Goal: Information Seeking & Learning: Learn about a topic

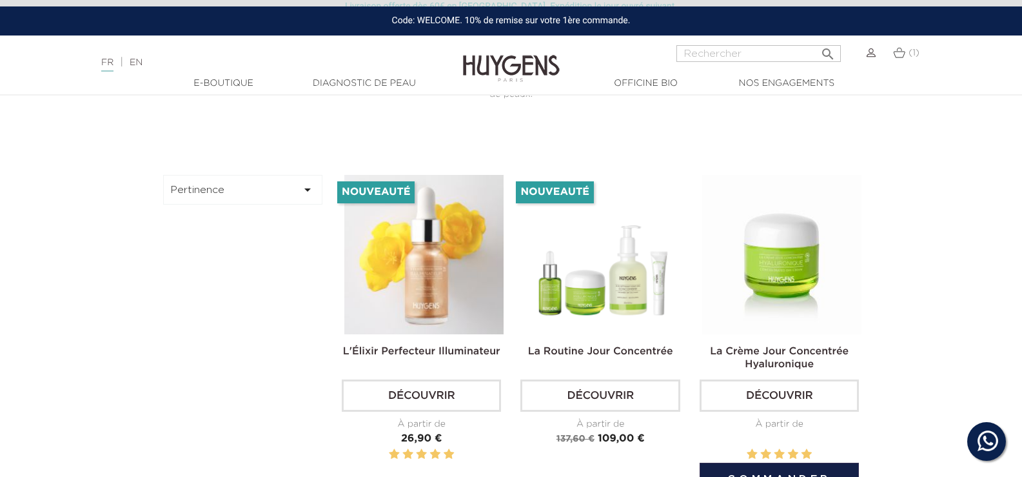
scroll to position [387, 0]
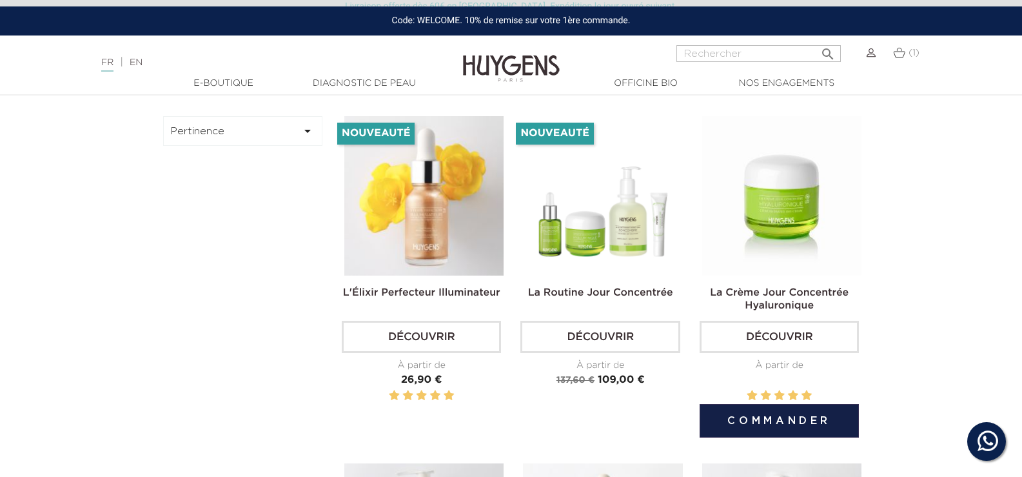
click at [782, 337] on link "Découvrir" at bounding box center [779, 337] width 159 height 32
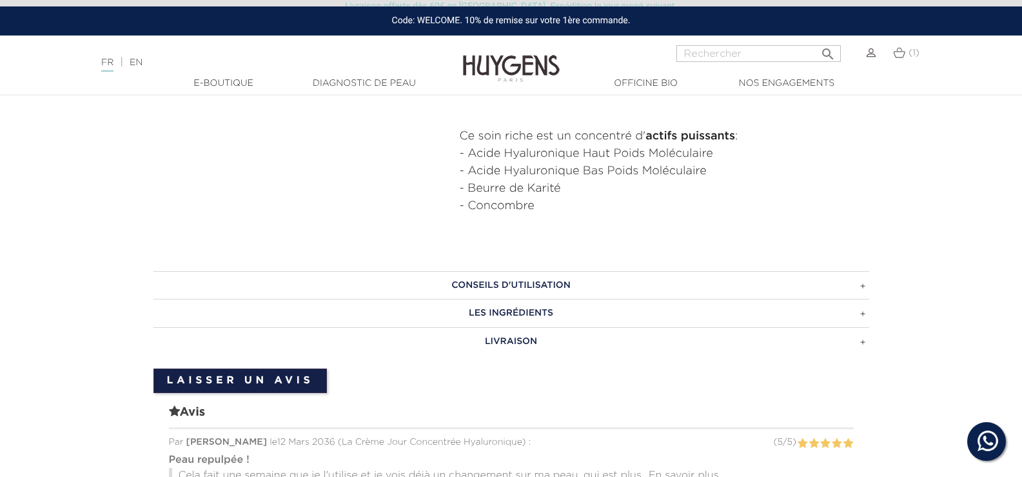
scroll to position [774, 0]
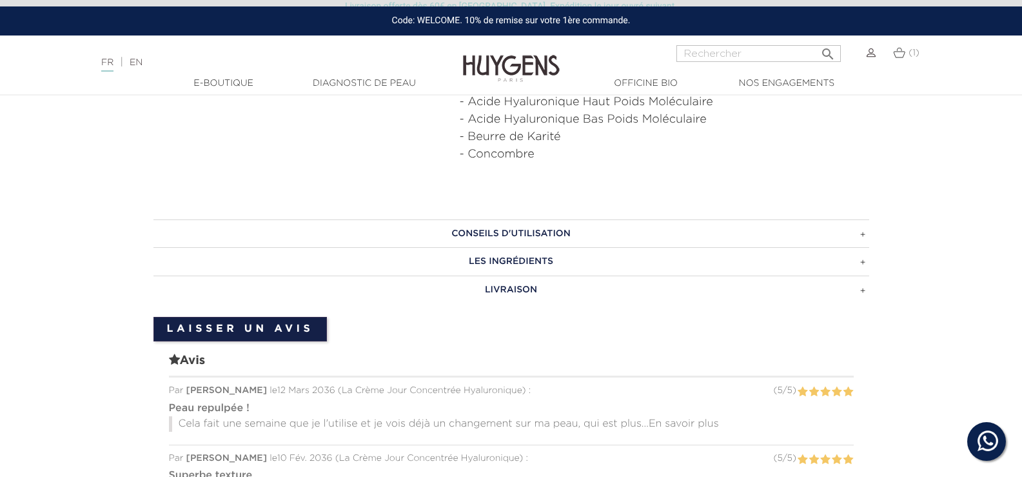
click at [530, 233] on h3 "Conseils d'utilisation" at bounding box center [512, 233] width 716 height 28
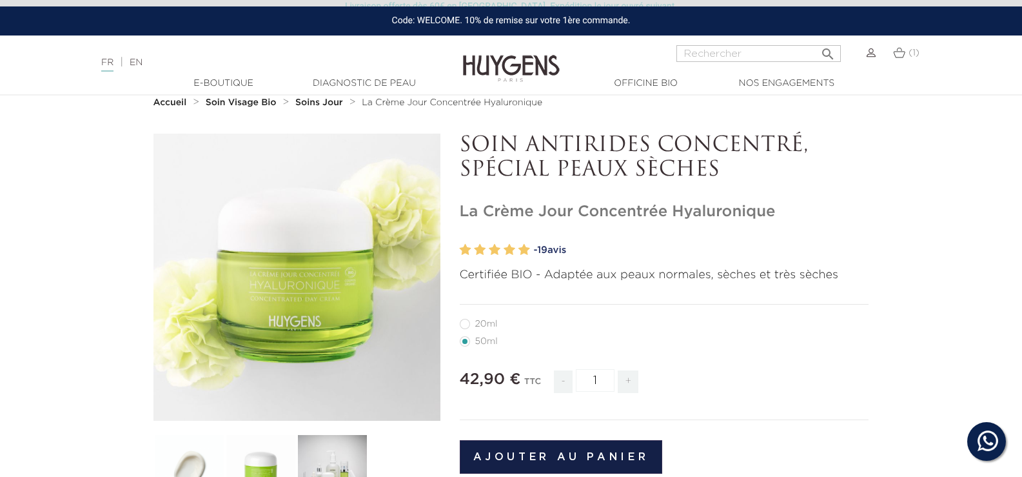
scroll to position [129, 0]
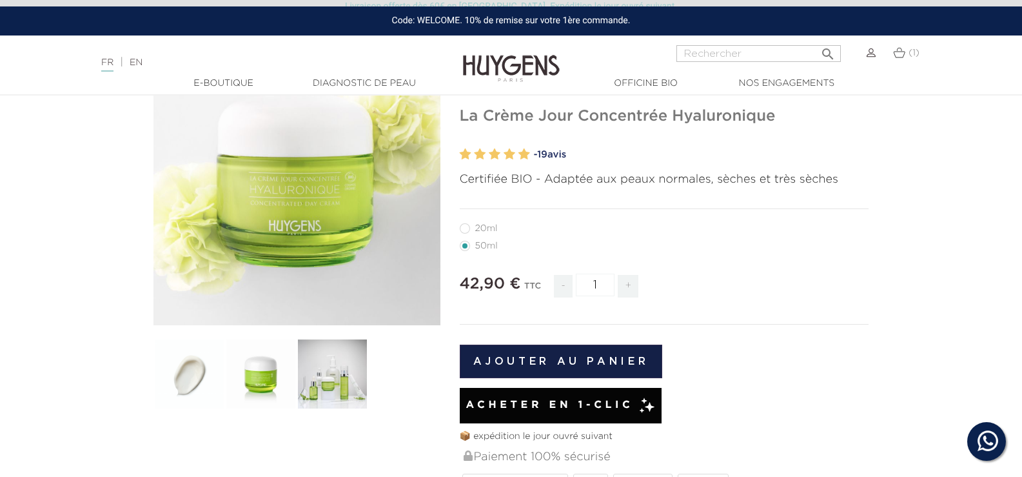
click at [546, 362] on button "Ajouter au panier" at bounding box center [561, 361] width 203 height 34
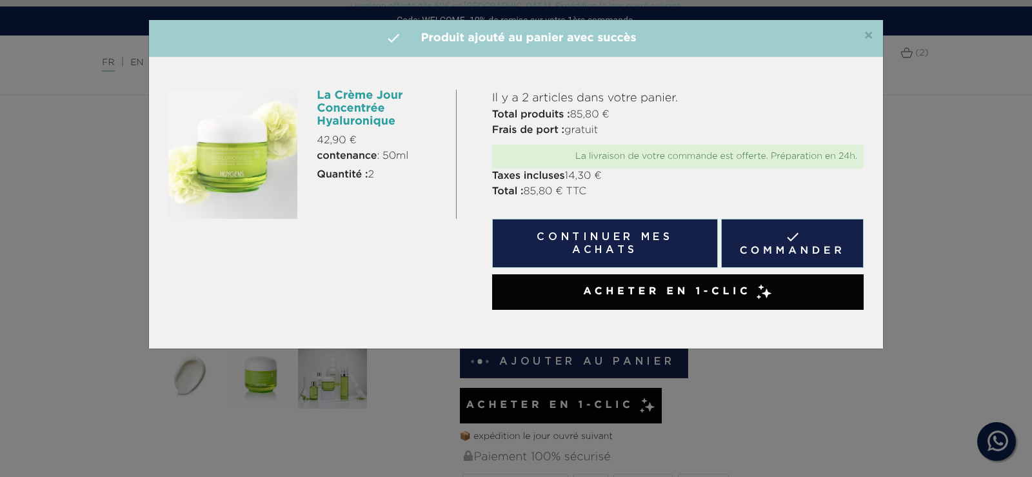
click at [871, 37] on span "×" at bounding box center [869, 35] width 10 height 15
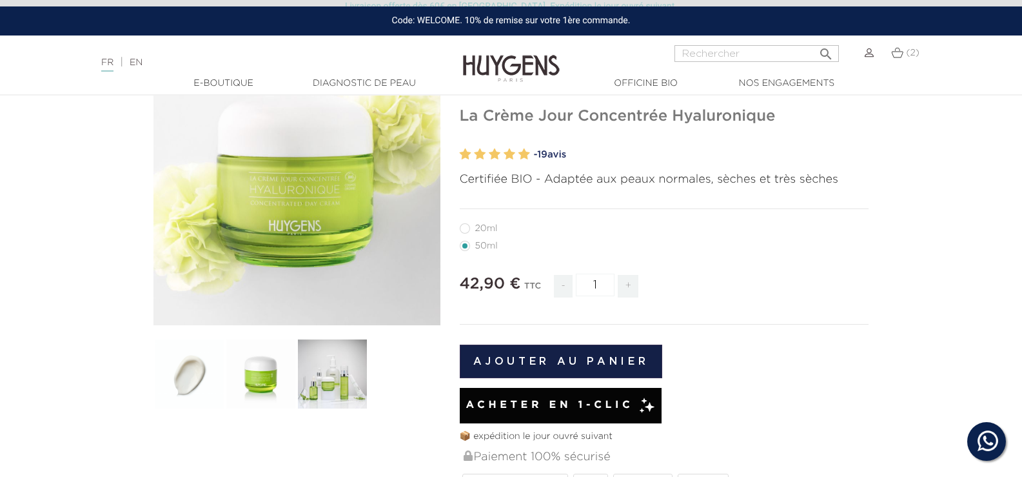
click at [903, 54] on img at bounding box center [897, 52] width 12 height 11
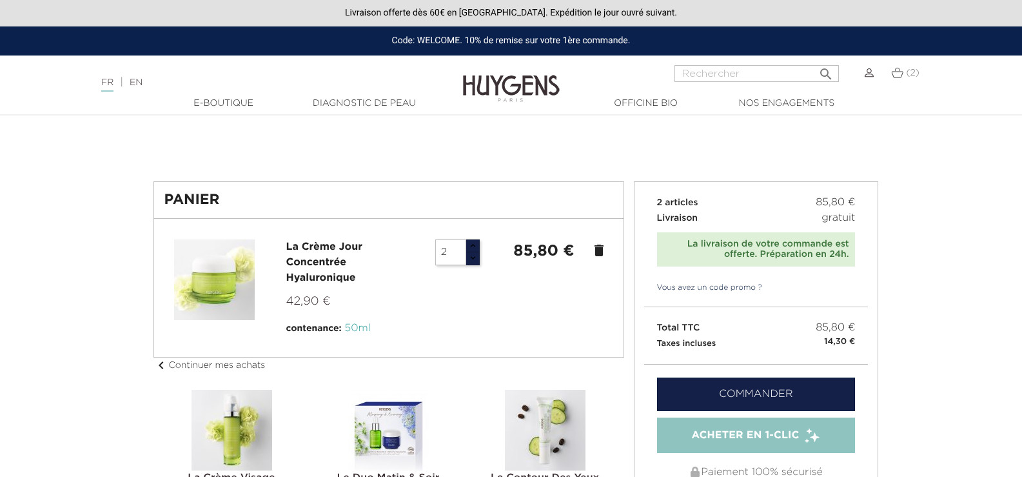
click at [472, 237] on li "La Crème Jour Concentrée Hyaluronique 42,90 € contenance: 50ml 2 85,80 € delete" at bounding box center [388, 287] width 449 height 117
click at [472, 247] on button "button" at bounding box center [473, 246] width 14 height 14
click at [471, 255] on button "button" at bounding box center [473, 259] width 14 height 14
type input "1"
click at [473, 254] on button "button" at bounding box center [473, 259] width 14 height 14
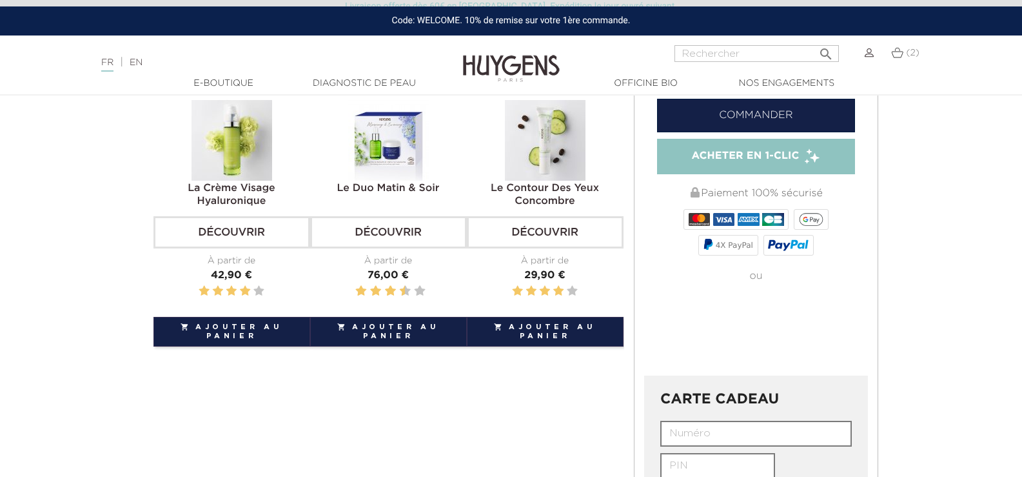
scroll to position [193, 0]
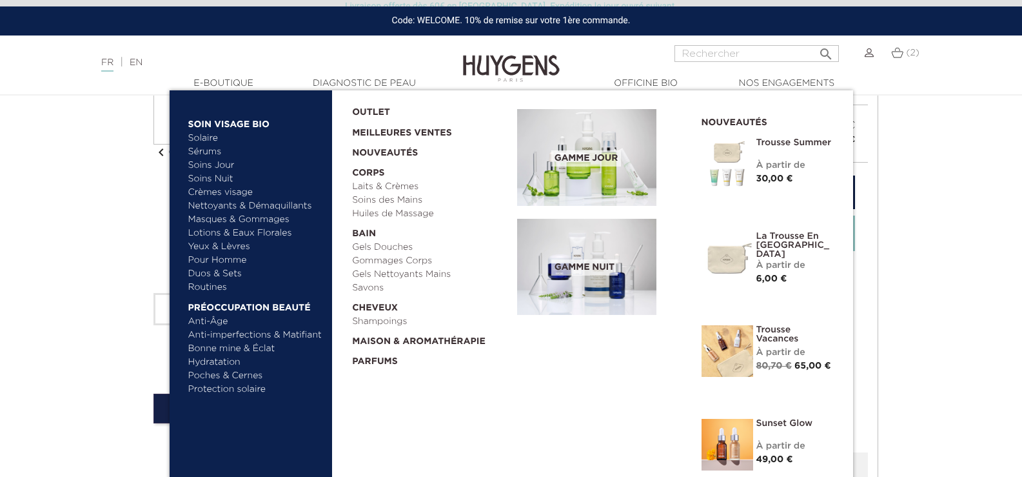
click at [290, 208] on link "Nettoyants & Démaquillants" at bounding box center [255, 206] width 135 height 14
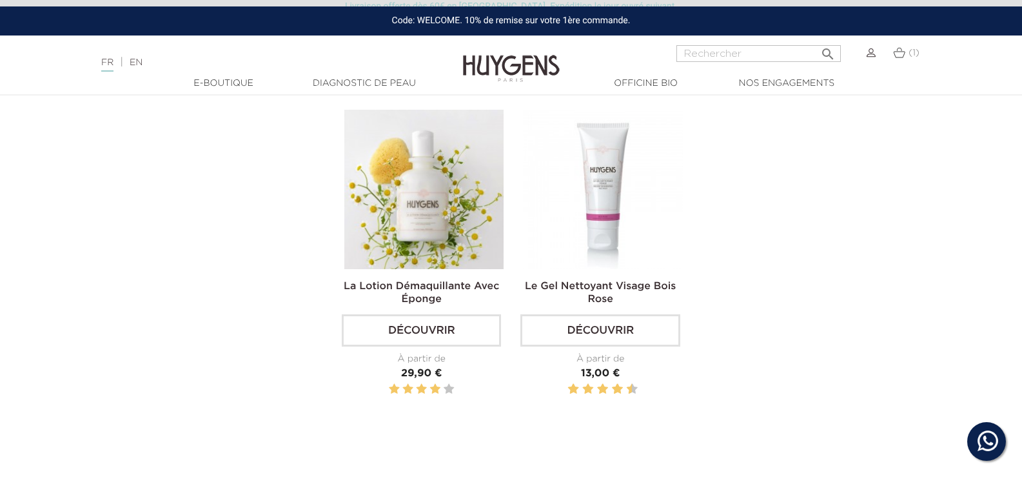
scroll to position [774, 0]
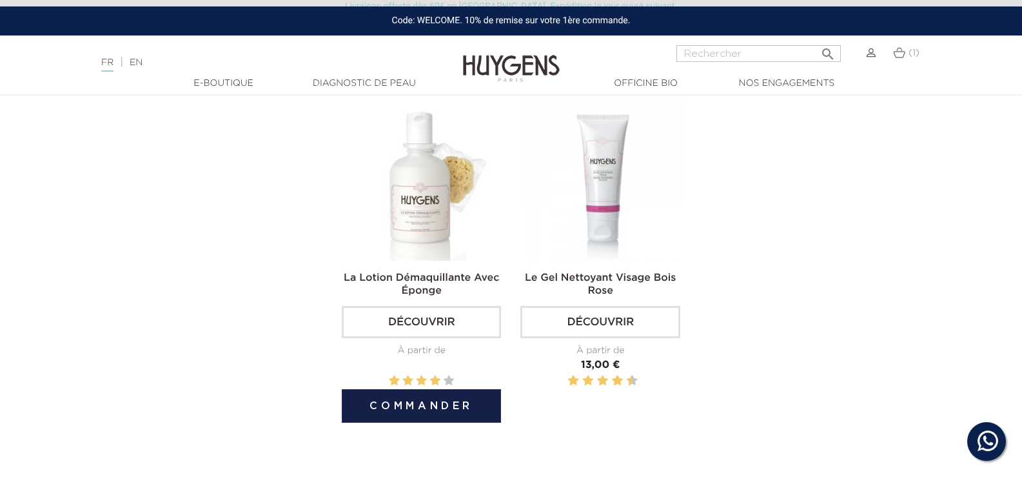
click at [421, 218] on img at bounding box center [423, 180] width 159 height 159
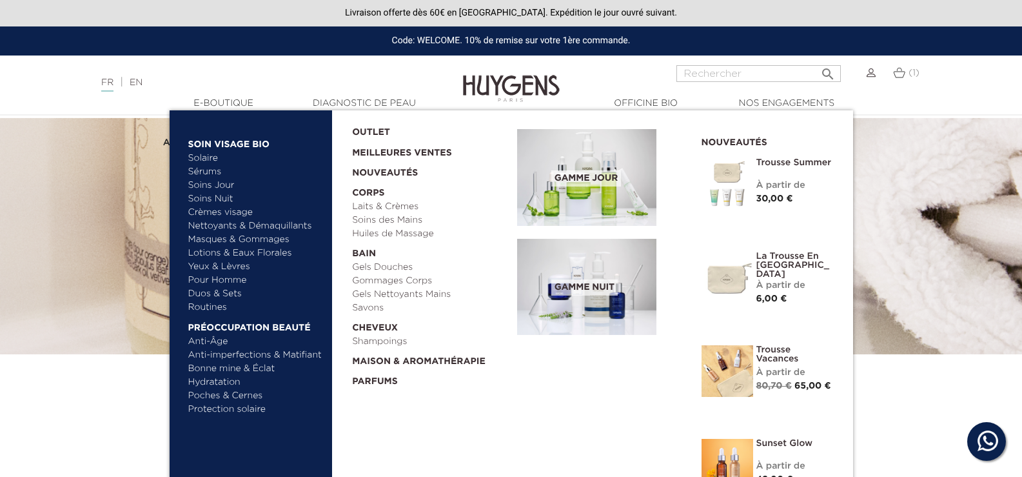
click at [235, 269] on link "Yeux & Lèvres" at bounding box center [255, 267] width 135 height 14
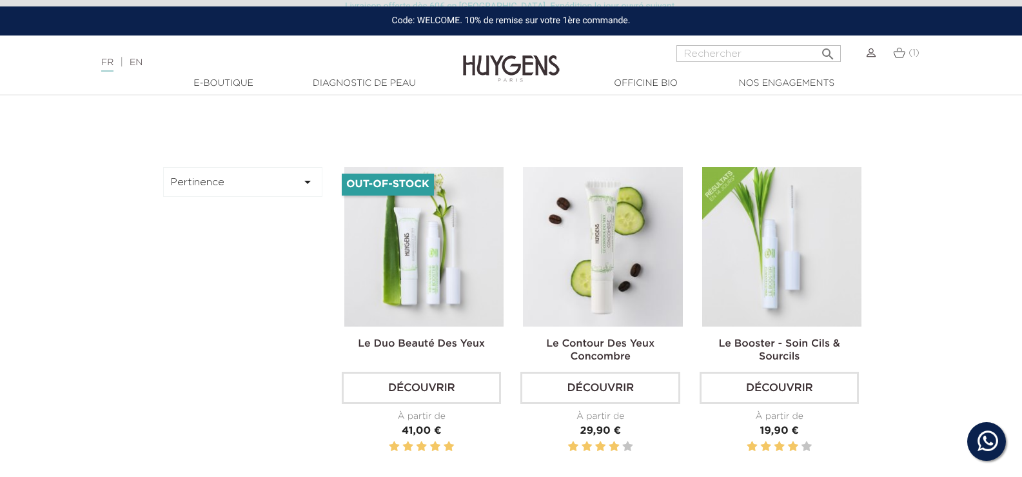
scroll to position [387, 0]
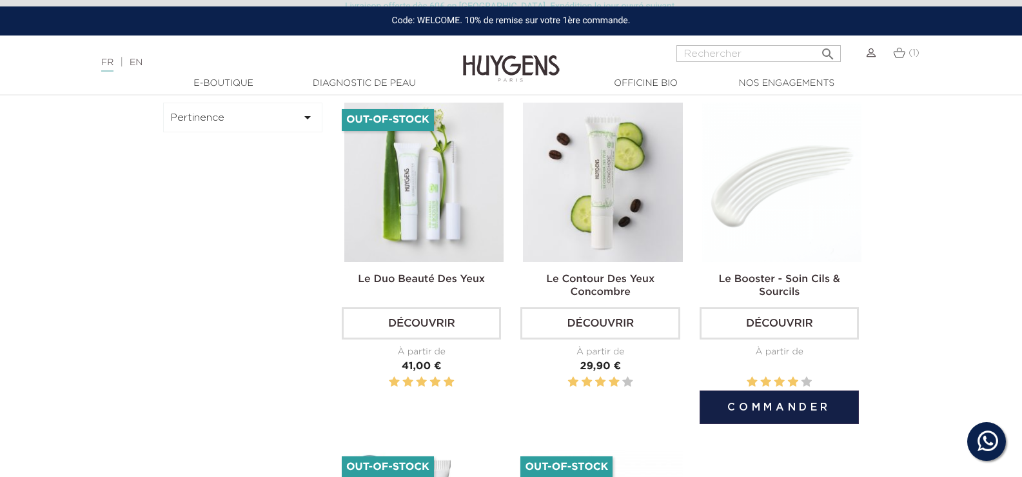
click at [751, 190] on img at bounding box center [781, 182] width 159 height 159
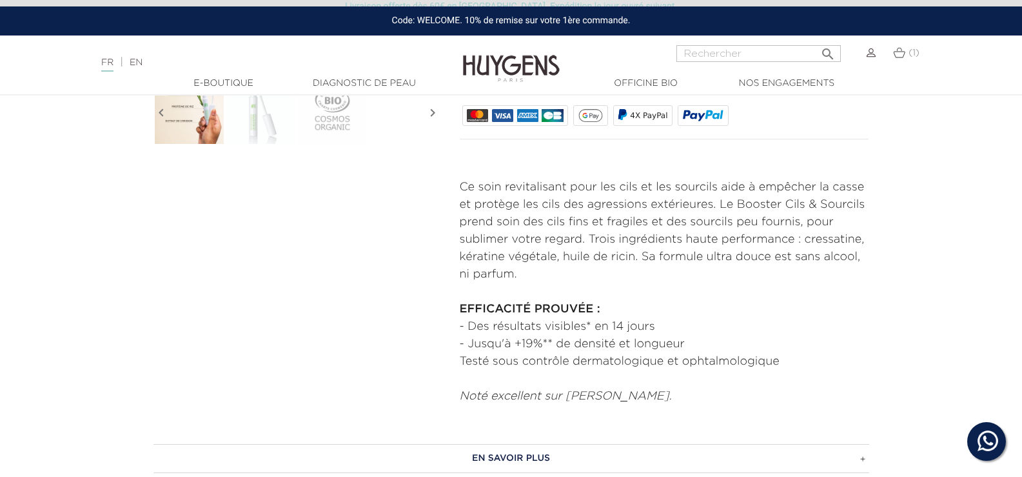
scroll to position [451, 0]
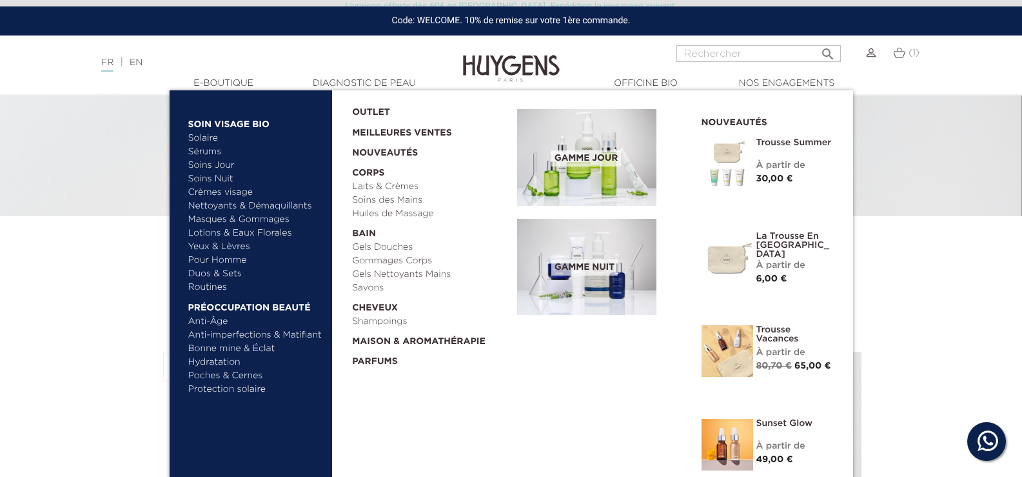
scroll to position [129, 0]
click at [258, 238] on link "Lotions & Eaux Florales" at bounding box center [255, 233] width 135 height 14
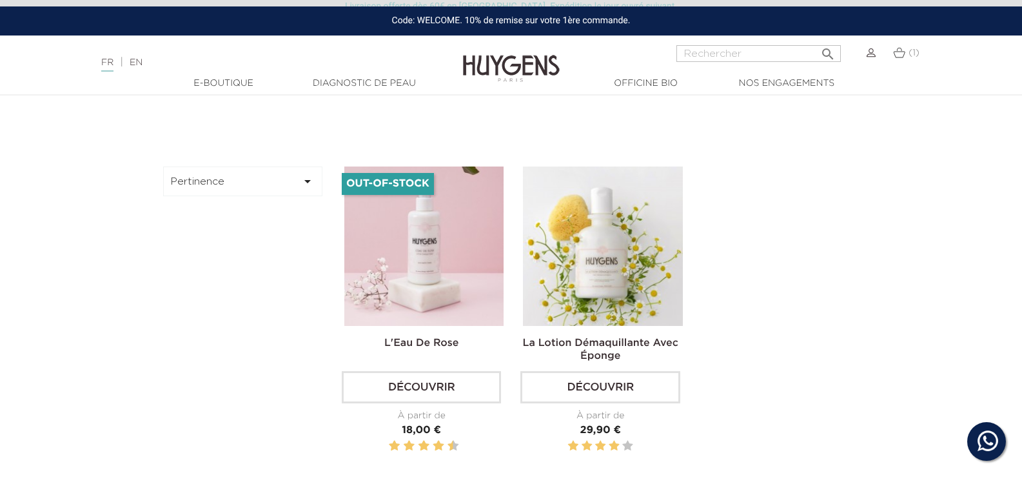
scroll to position [322, 0]
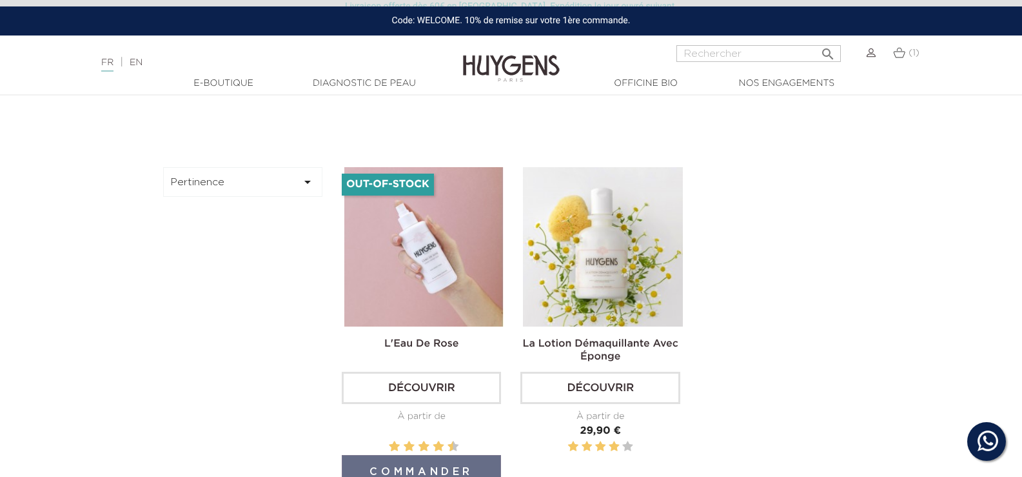
click at [448, 273] on img at bounding box center [423, 246] width 159 height 159
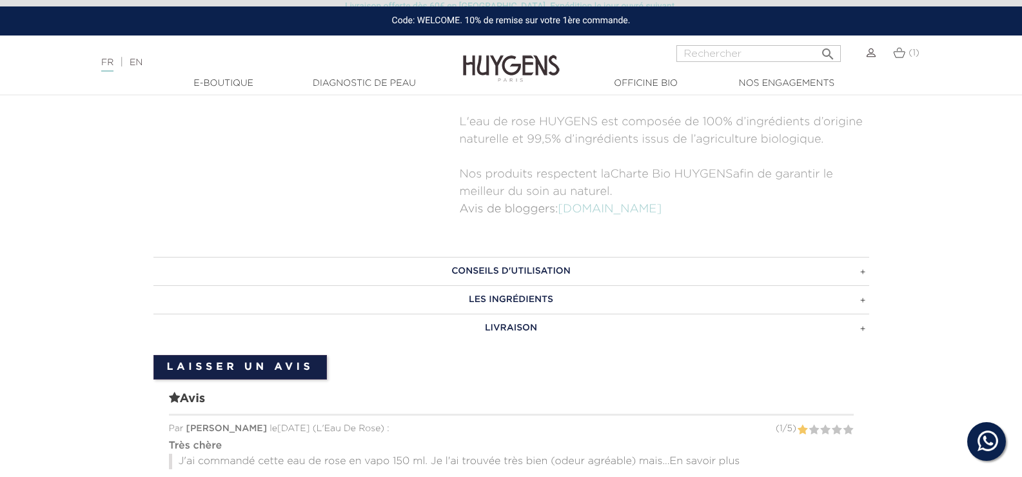
scroll to position [645, 0]
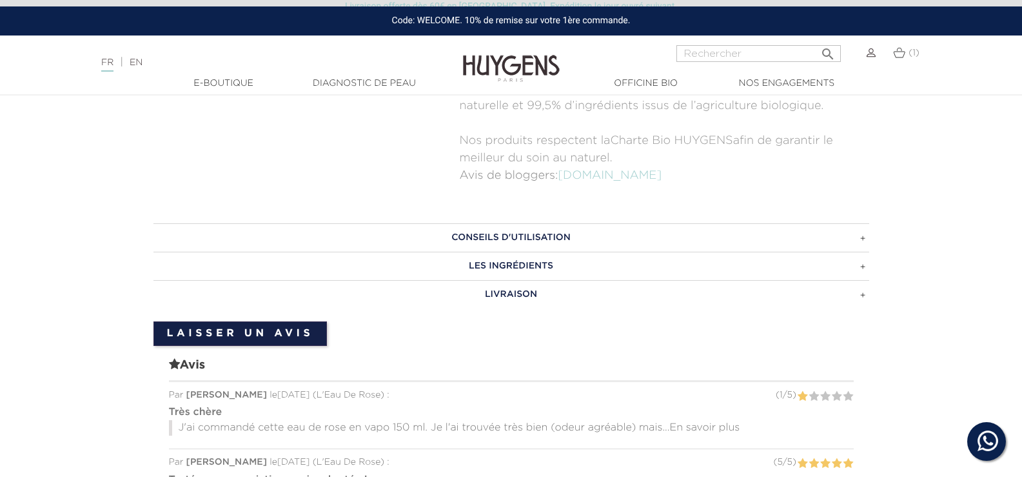
click at [533, 237] on h3 "CONSEILS D'UTILISATION" at bounding box center [512, 237] width 716 height 28
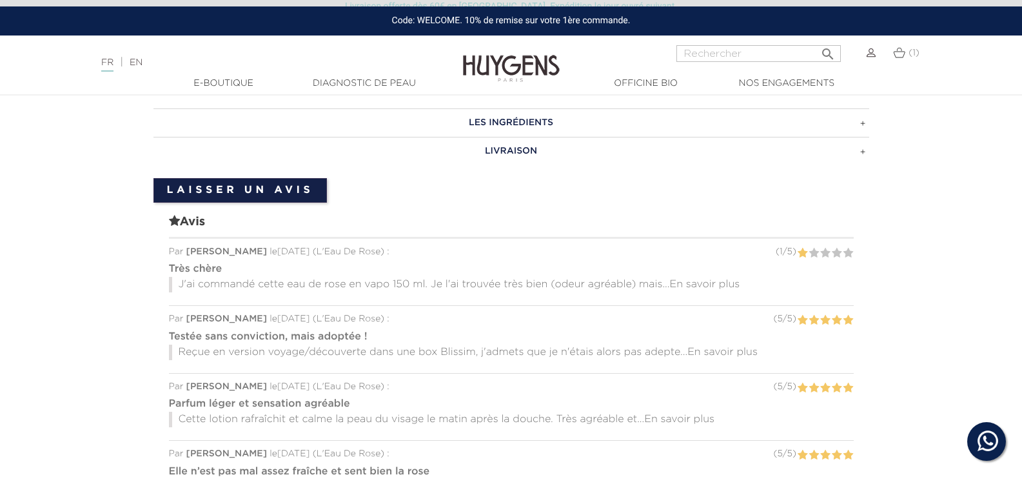
scroll to position [903, 0]
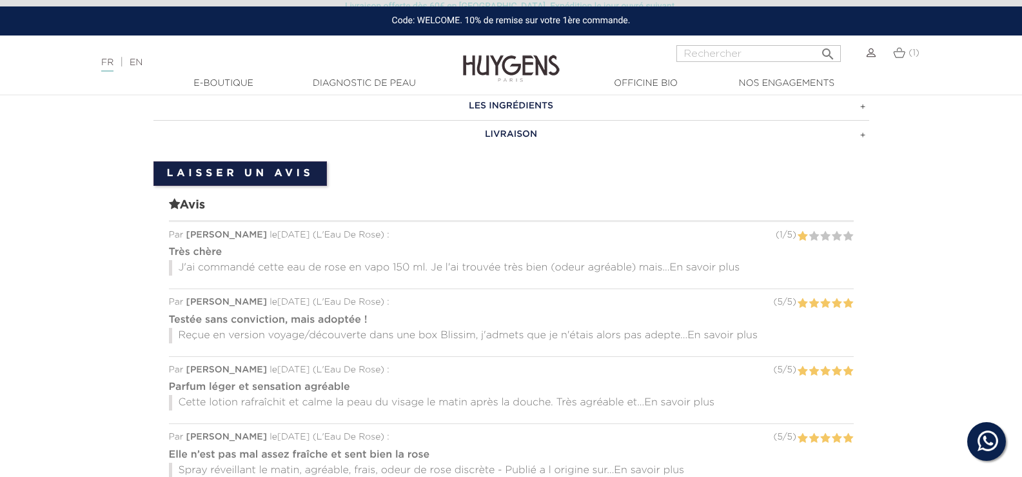
click at [691, 272] on span "En savoir plus" at bounding box center [704, 268] width 70 height 10
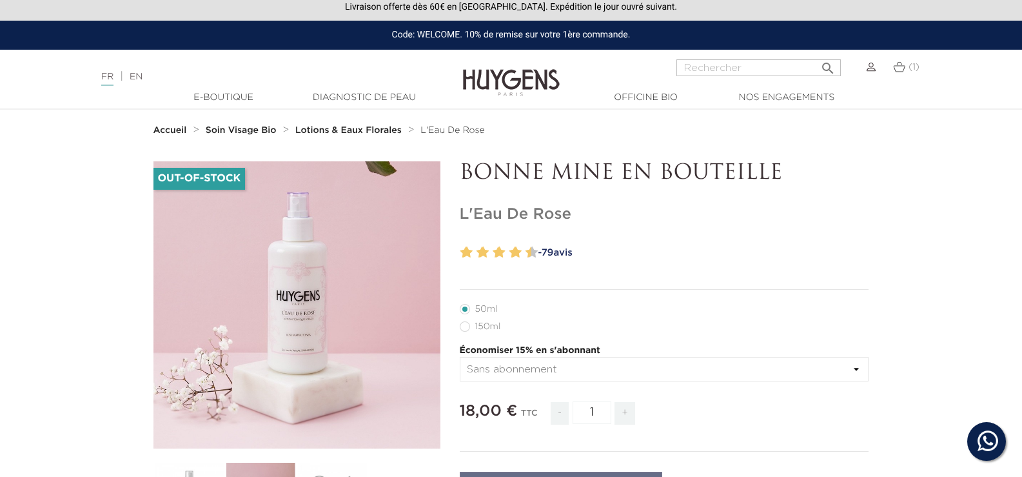
scroll to position [0, 0]
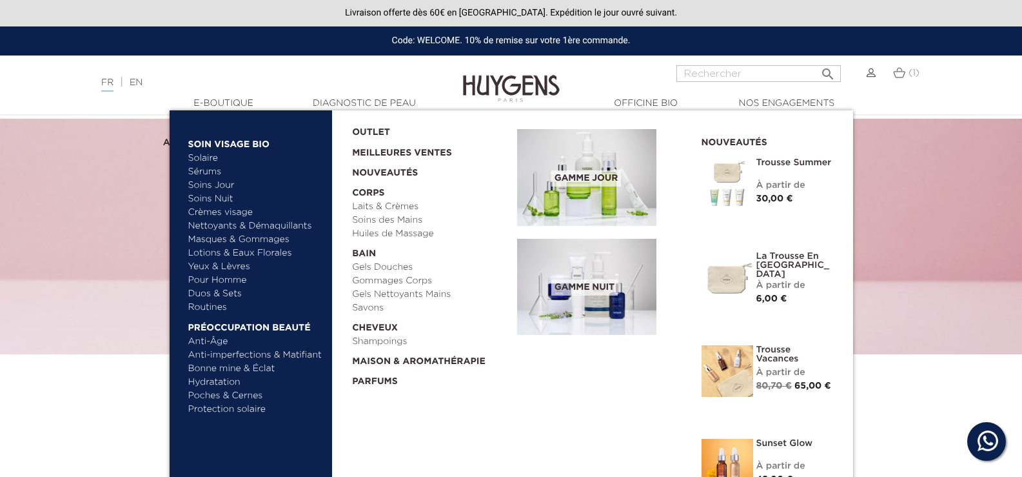
click at [215, 174] on link "Sérums" at bounding box center [255, 172] width 135 height 14
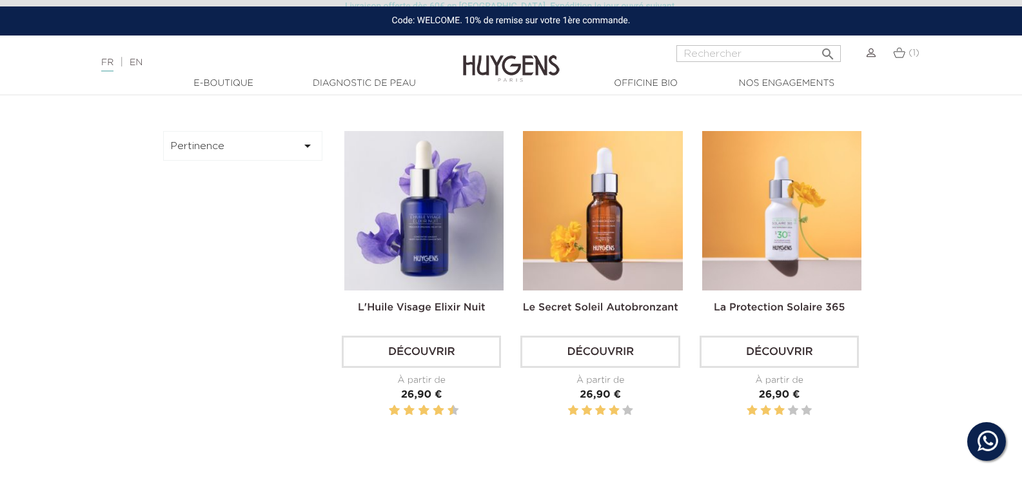
scroll to position [322, 0]
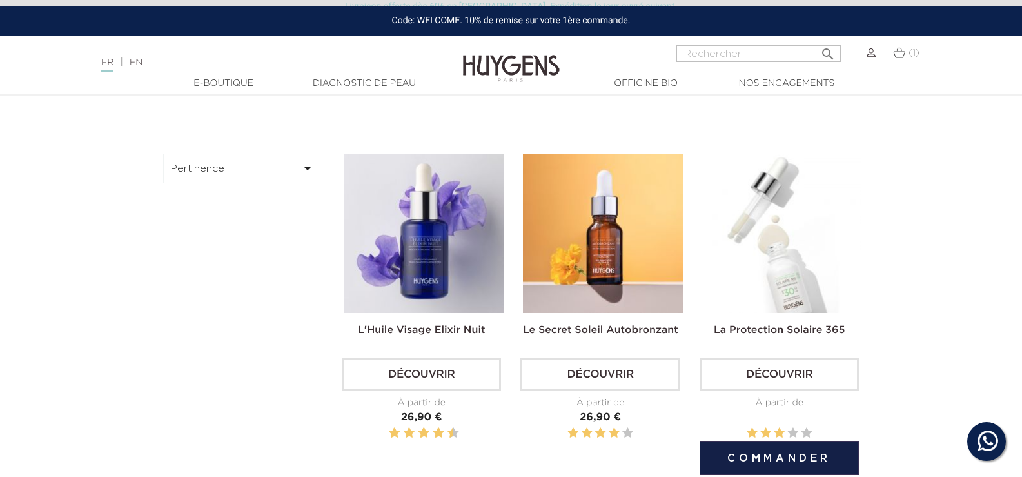
click at [797, 299] on img at bounding box center [781, 233] width 159 height 159
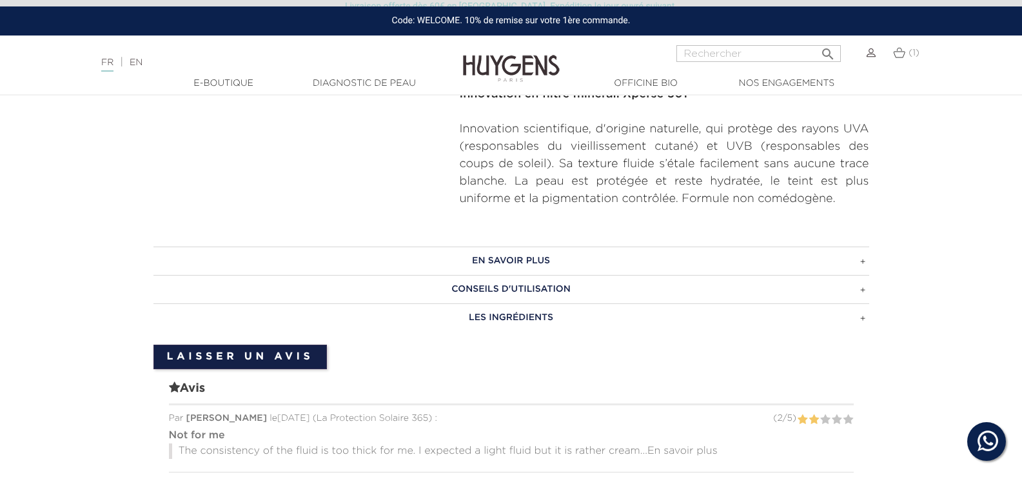
scroll to position [580, 0]
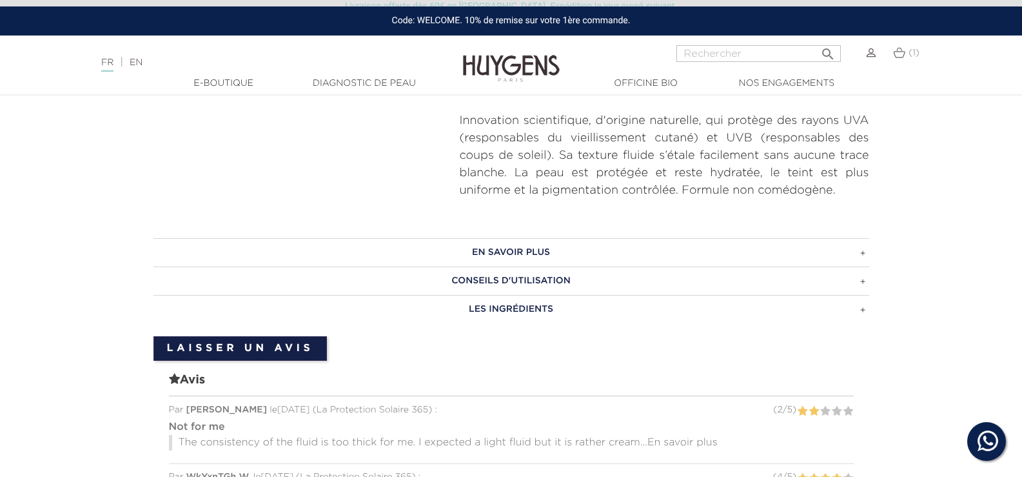
click at [542, 253] on h3 "EN SAVOIR PLUS" at bounding box center [512, 252] width 716 height 28
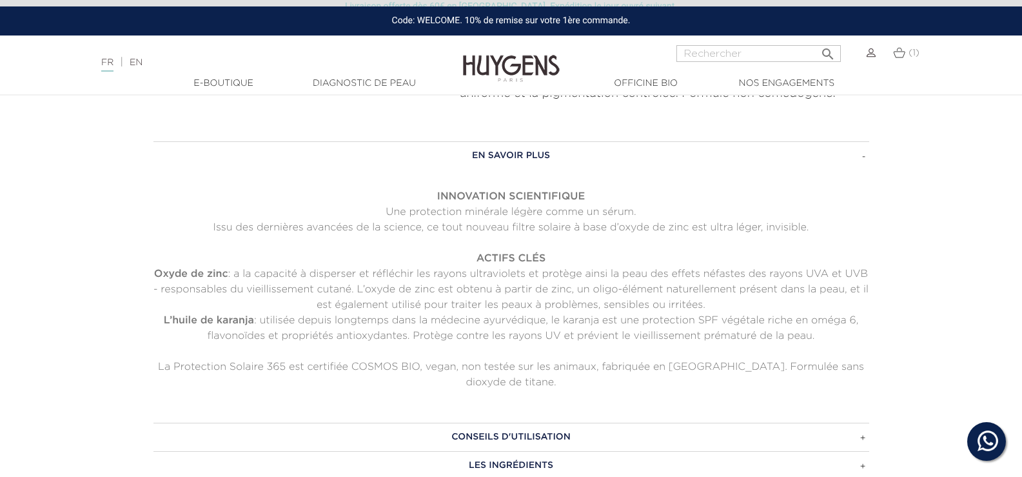
scroll to position [709, 0]
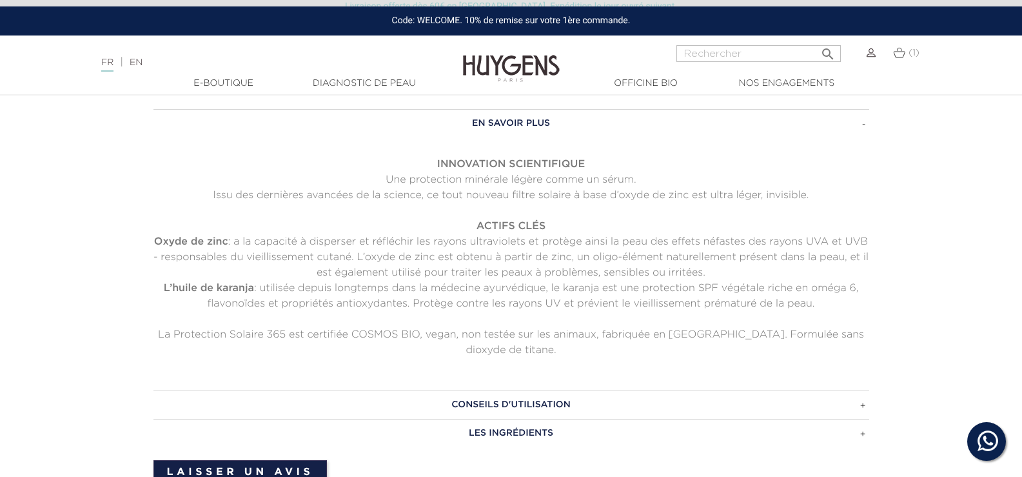
click at [522, 399] on h3 "CONSEILS D'UTILISATION" at bounding box center [512, 404] width 716 height 28
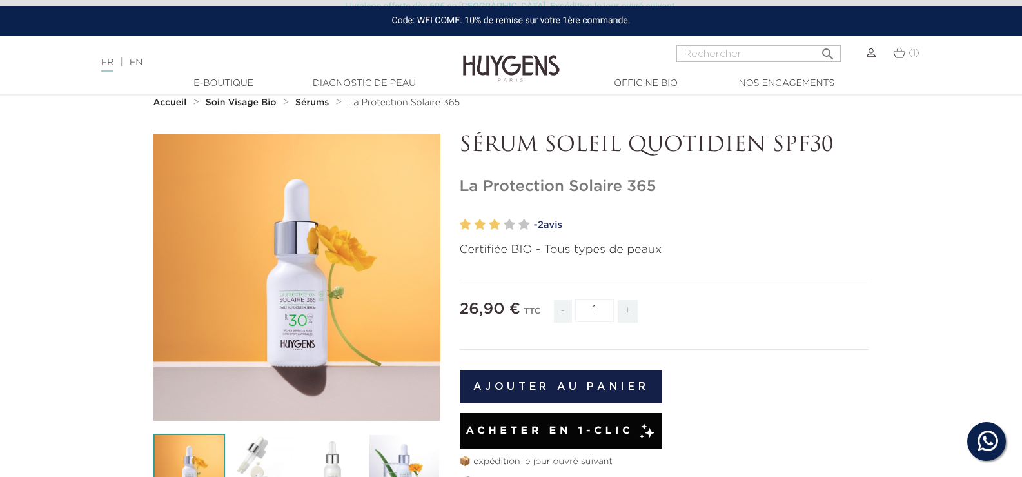
scroll to position [0, 0]
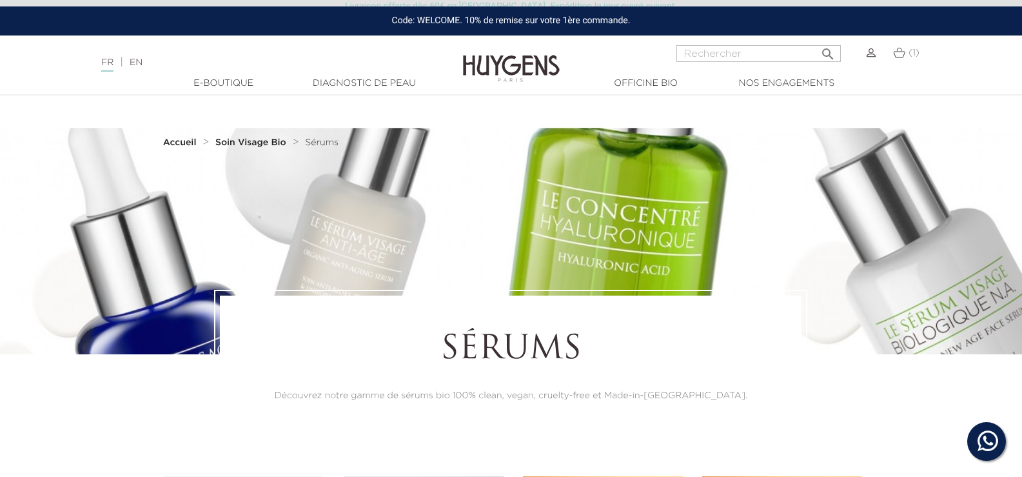
scroll to position [322, 0]
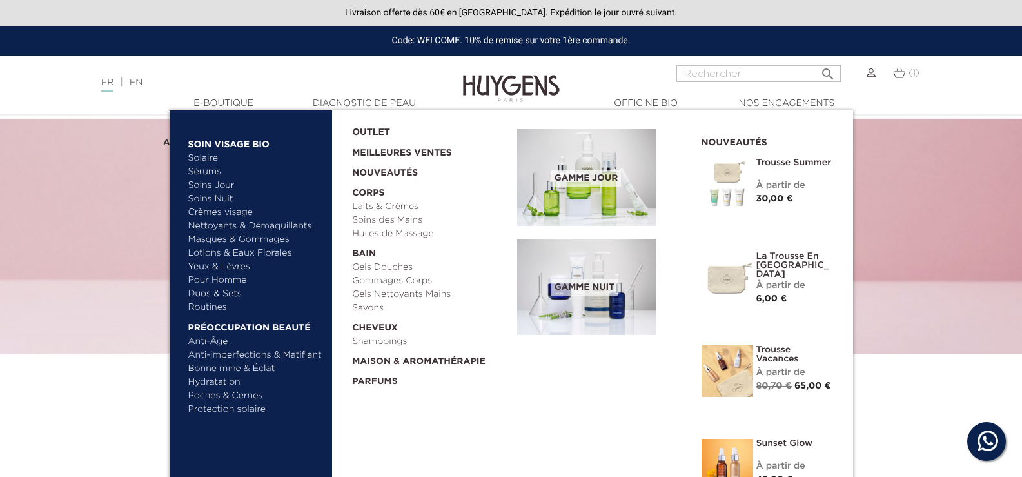
click at [203, 189] on link "Soins Jour" at bounding box center [255, 186] width 135 height 14
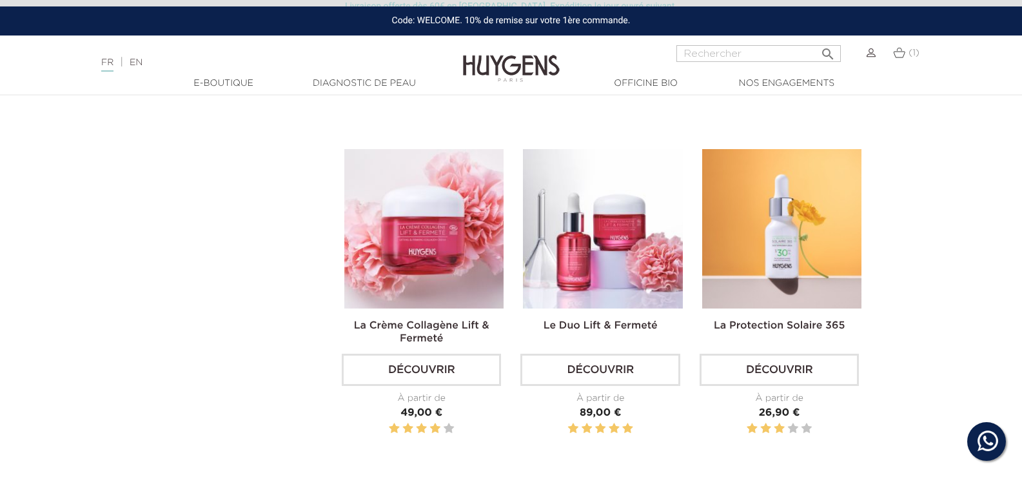
scroll to position [1419, 0]
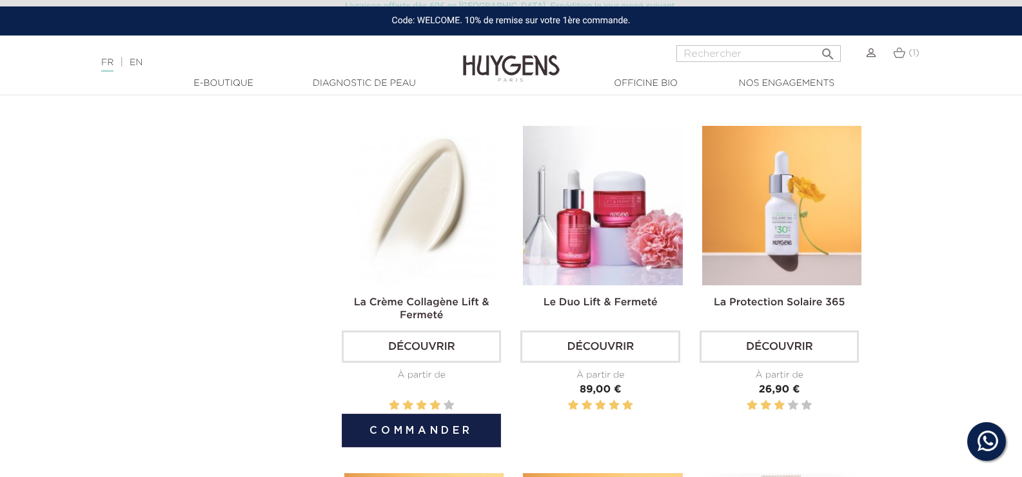
click at [390, 237] on img at bounding box center [423, 205] width 159 height 159
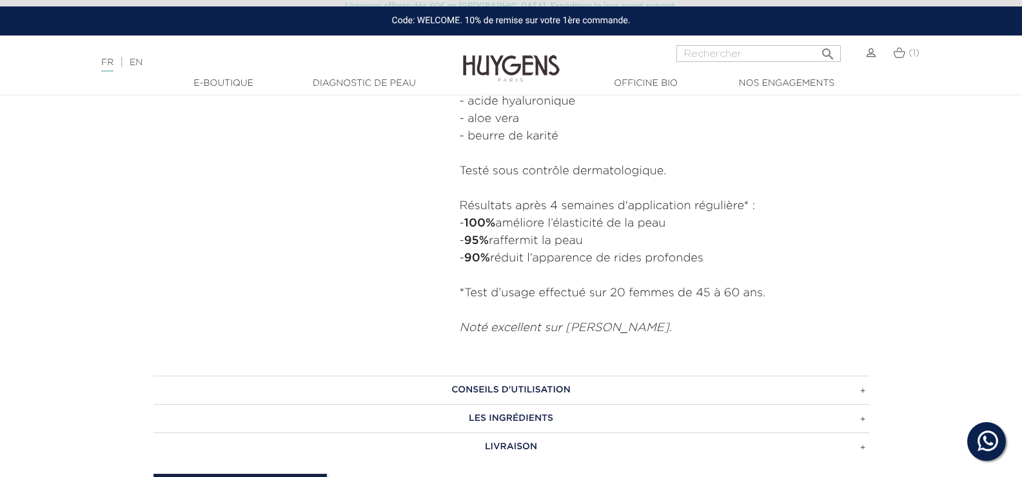
scroll to position [709, 0]
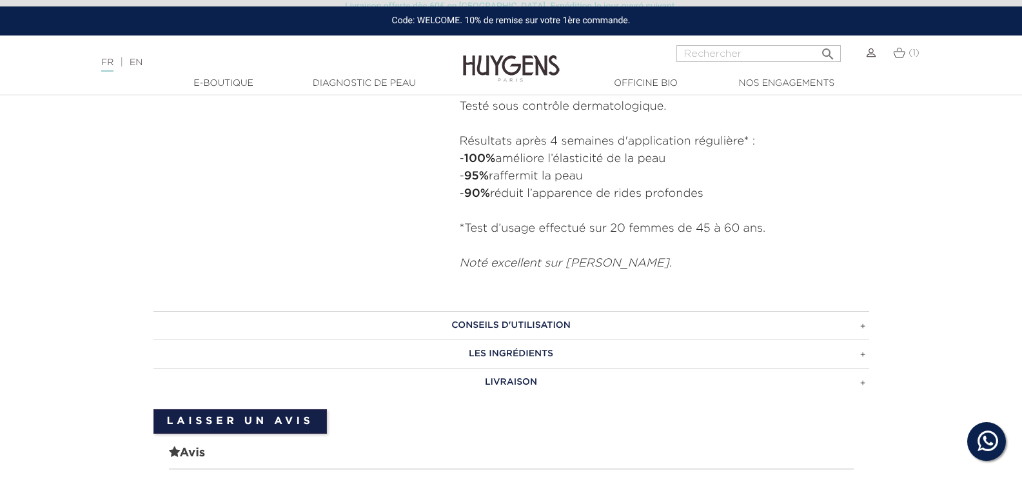
click at [534, 320] on h3 "CONSEILS D'UTILISATION" at bounding box center [512, 325] width 716 height 28
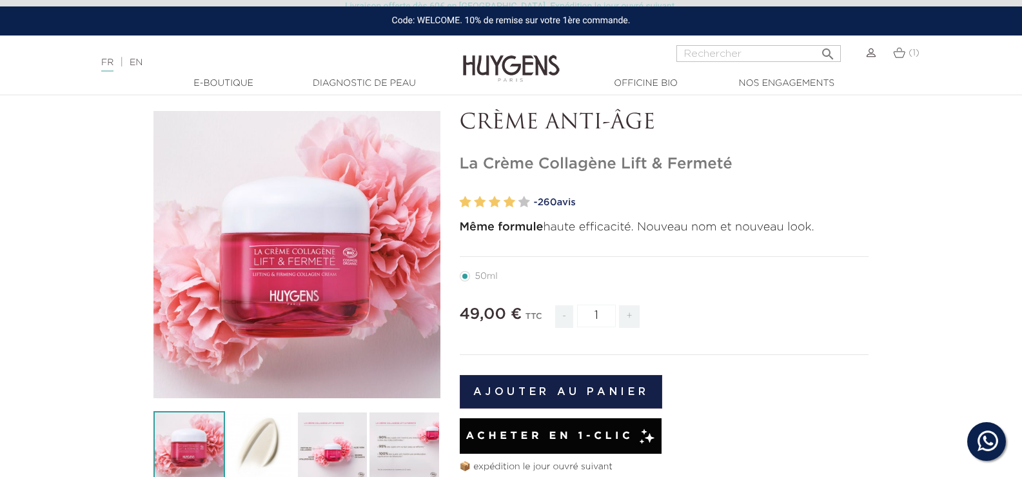
scroll to position [0, 0]
